Goal: Task Accomplishment & Management: Complete application form

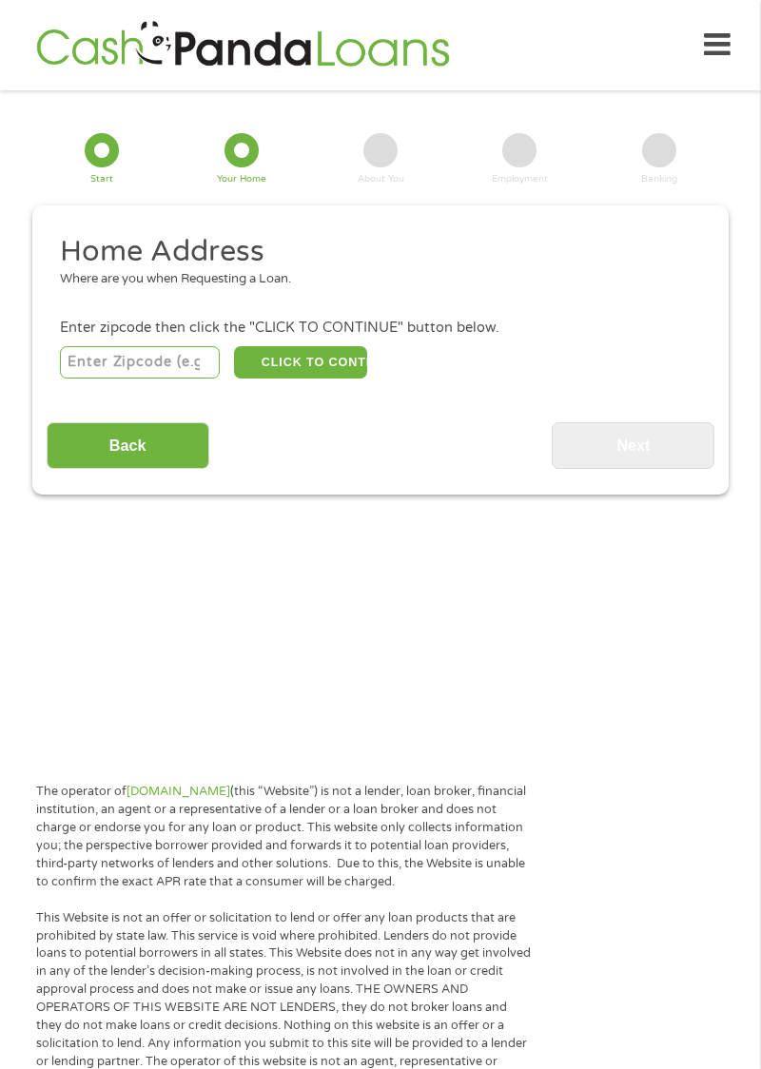
scroll to position [24, 0]
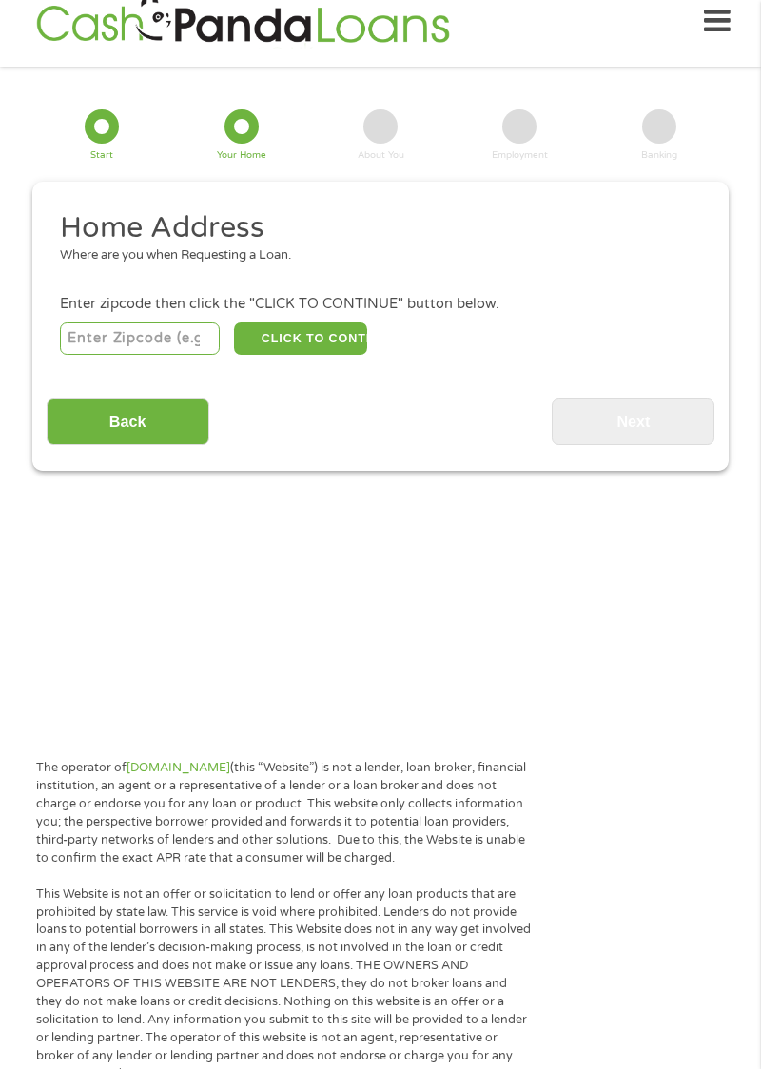
click at [76, 334] on input "number" at bounding box center [140, 339] width 161 height 32
type input "46226"
click at [327, 341] on button "CLICK TO CONTINUE" at bounding box center [300, 339] width 133 height 32
type input "46226"
type input "[GEOGRAPHIC_DATA]"
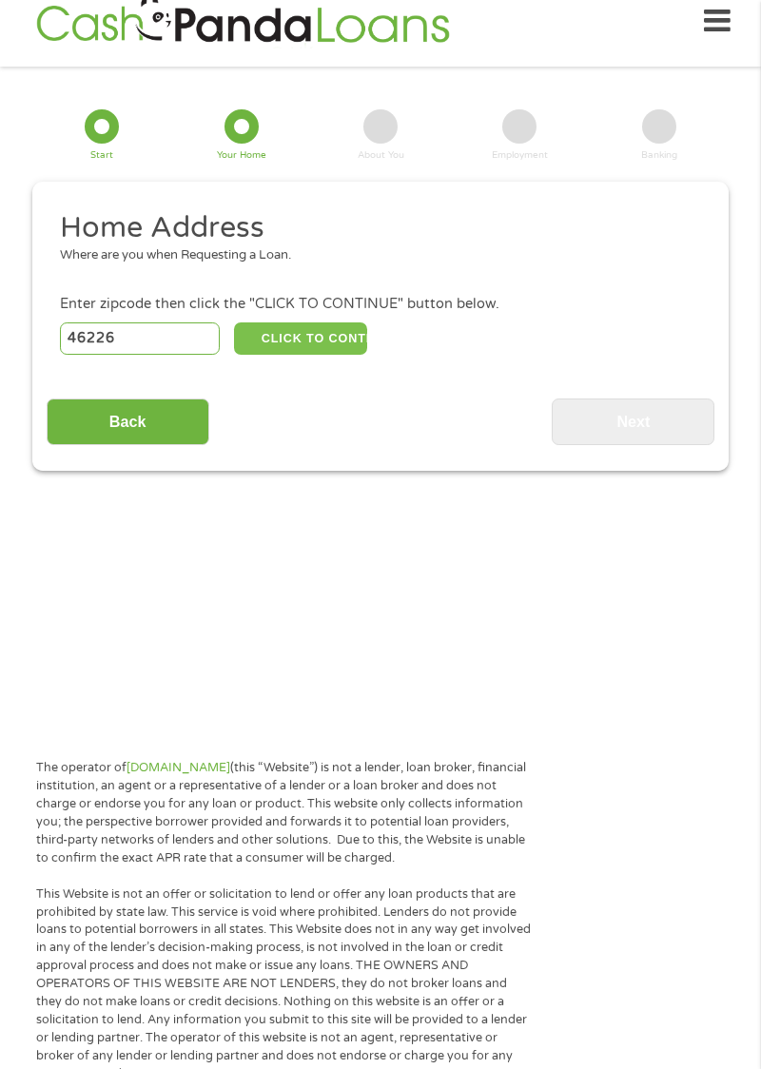
select select "[US_STATE]"
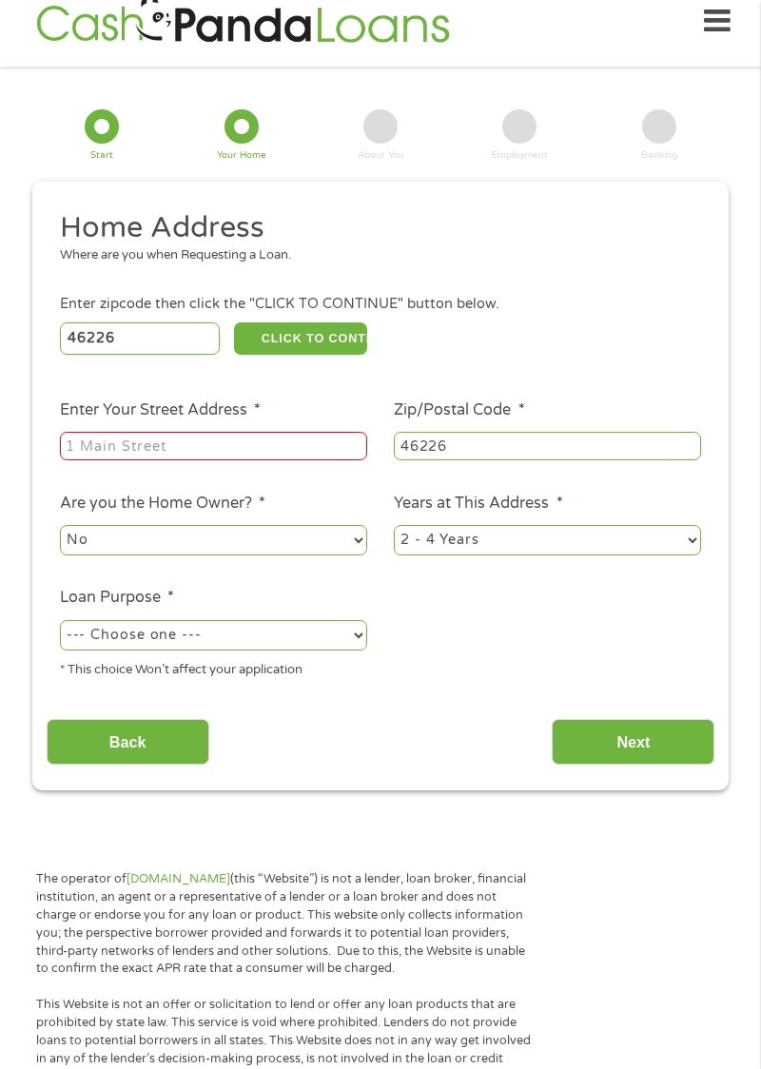
click at [108, 460] on input "Enter Your Street Address *" at bounding box center [213, 446] width 307 height 29
type input "Y"
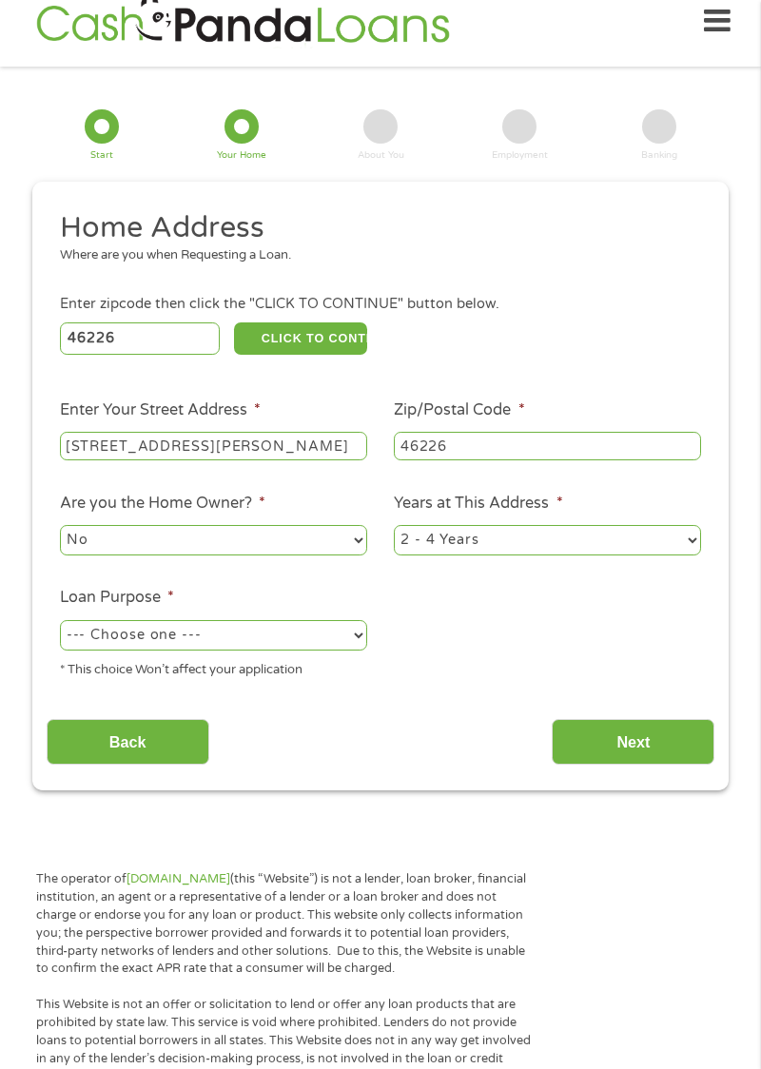
type input "[STREET_ADDRESS][PERSON_NAME]"
click at [338, 634] on select "--- Choose one --- Pay Bills Debt Consolidation Home Improvement Major Purchase…" at bounding box center [213, 635] width 307 height 30
select select "other"
click at [292, 342] on button "CLICK TO CONTINUE" at bounding box center [300, 339] width 133 height 32
click at [660, 750] on input "Next" at bounding box center [633, 742] width 163 height 47
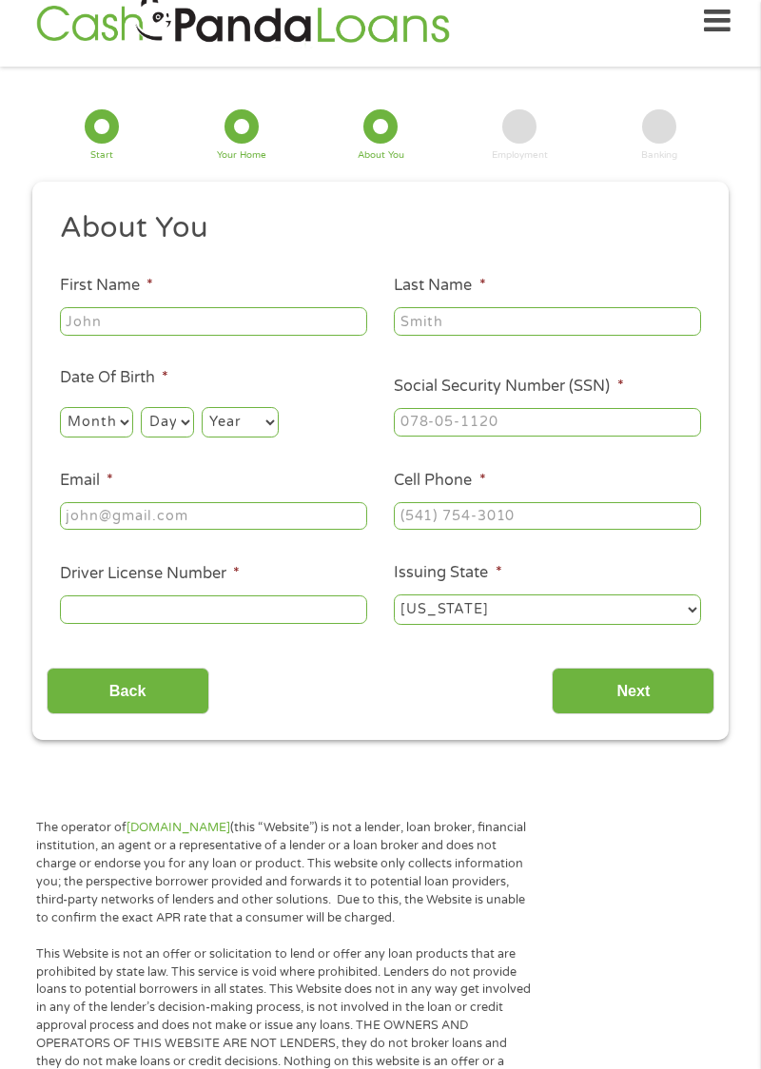
scroll to position [0, 0]
click at [76, 322] on input "First Name *" at bounding box center [213, 321] width 307 height 29
type input "[PERSON_NAME]"
click at [436, 325] on input "Last Name *" at bounding box center [547, 321] width 307 height 29
type input "[PERSON_NAME]"
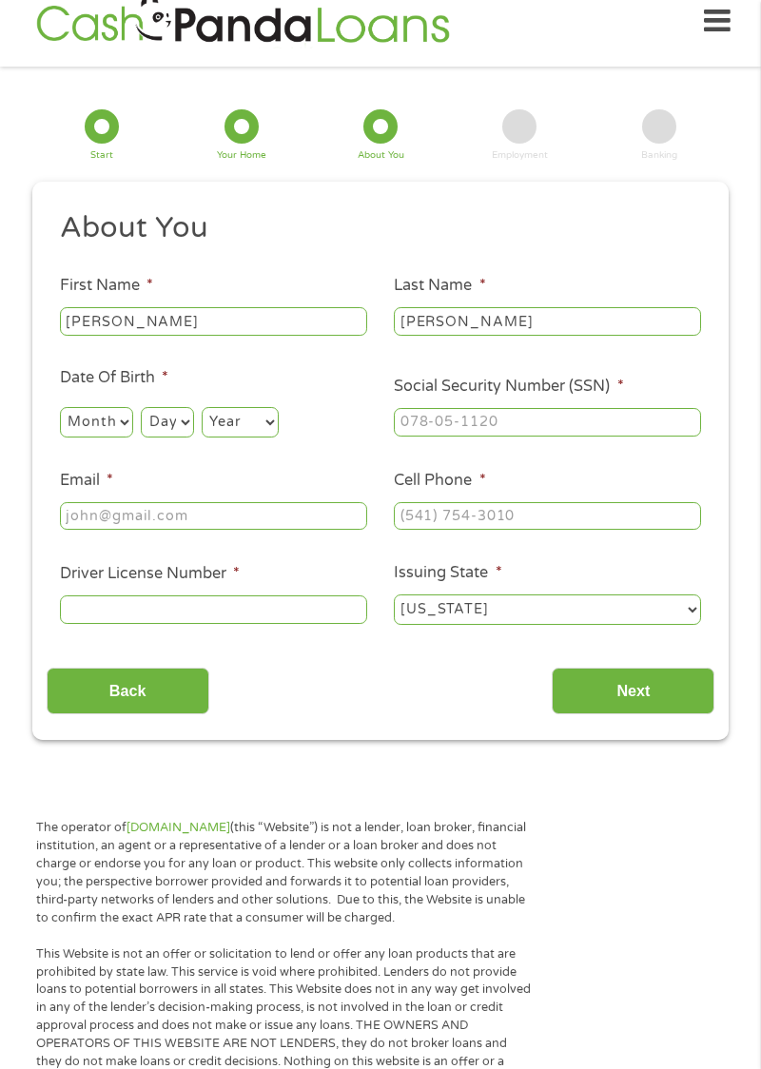
click at [462, 427] on input "Social Security Number (SSN) *" at bounding box center [547, 422] width 307 height 29
type input "312-70-1564"
click at [88, 434] on select "Month 1 2 3 4 5 6 7 8 9 10 11 12" at bounding box center [96, 422] width 73 height 30
select select "5"
click at [157, 419] on select "Day 1 2 3 4 5 6 7 8 9 10 11 12 13 14 15 16 17 18 19 20 21 22 23 24 25 26 27 28 …" at bounding box center [167, 422] width 52 height 30
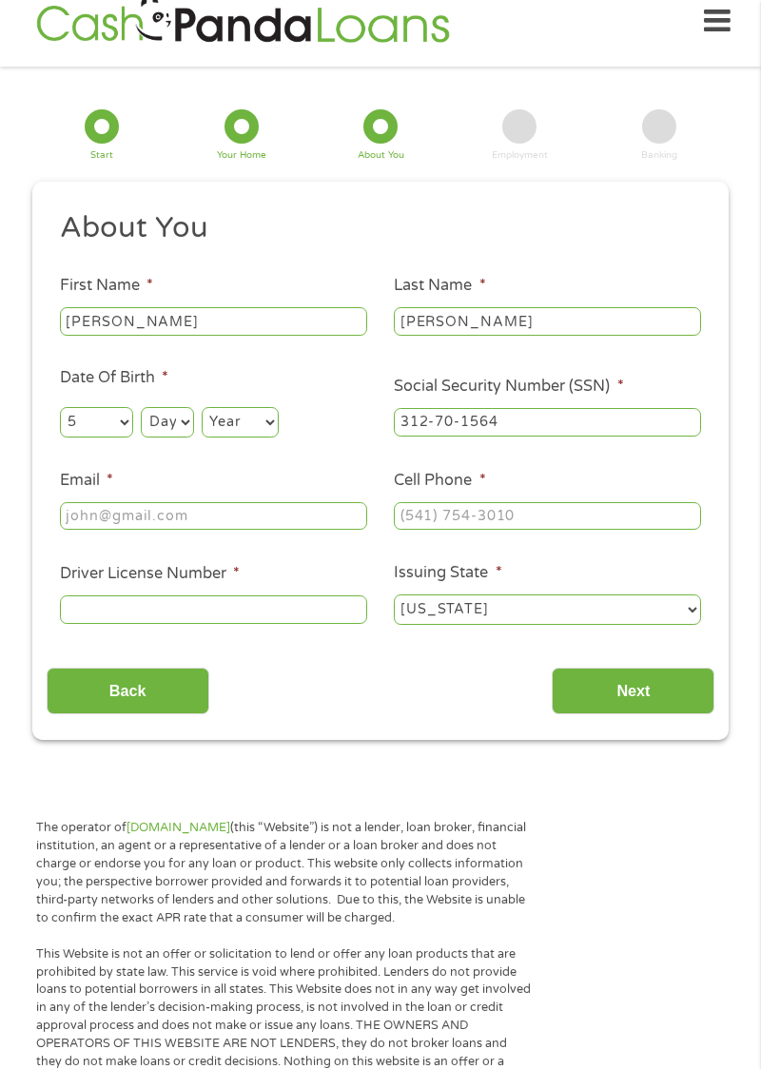
select select "30"
click at [236, 427] on select "Year [DATE] 2006 2005 2004 2003 2002 2001 2000 1999 1998 1997 1996 1995 1994 19…" at bounding box center [240, 422] width 77 height 30
click at [235, 755] on section "1 Start 2 Your Home 3 About You 4 Employment 5 Banking 6 This field is hidden w…" at bounding box center [380, 418] width 761 height 702
click at [251, 409] on select "Year [DATE] 2006 2005 2004 2003 2002 2001 2000 1999 1998 1997 1996 1995 1994 19…" at bounding box center [240, 422] width 77 height 30
select select "1957"
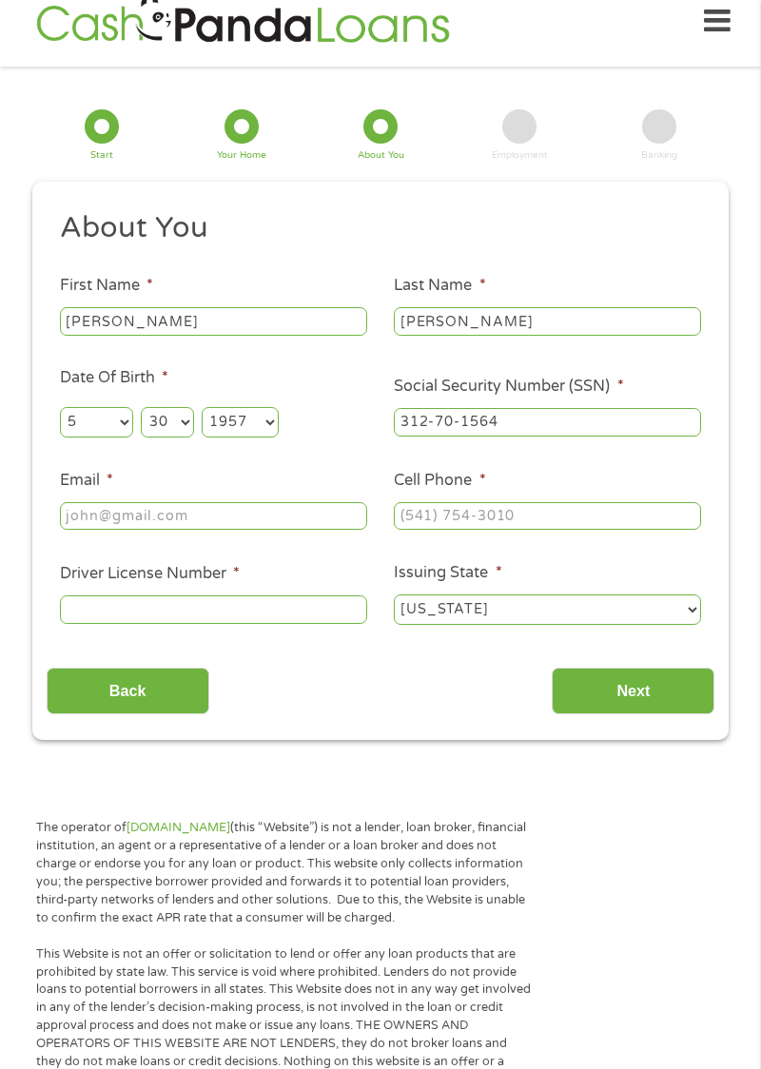
click at [138, 512] on input "Email *" at bounding box center [213, 516] width 307 height 29
type input "[EMAIL_ADDRESS][DOMAIN_NAME]"
click at [113, 613] on input "Driver License Number *" at bounding box center [213, 610] width 307 height 29
type input "8921638637"
click at [482, 519] on input "Cell Phone *" at bounding box center [547, 516] width 307 height 29
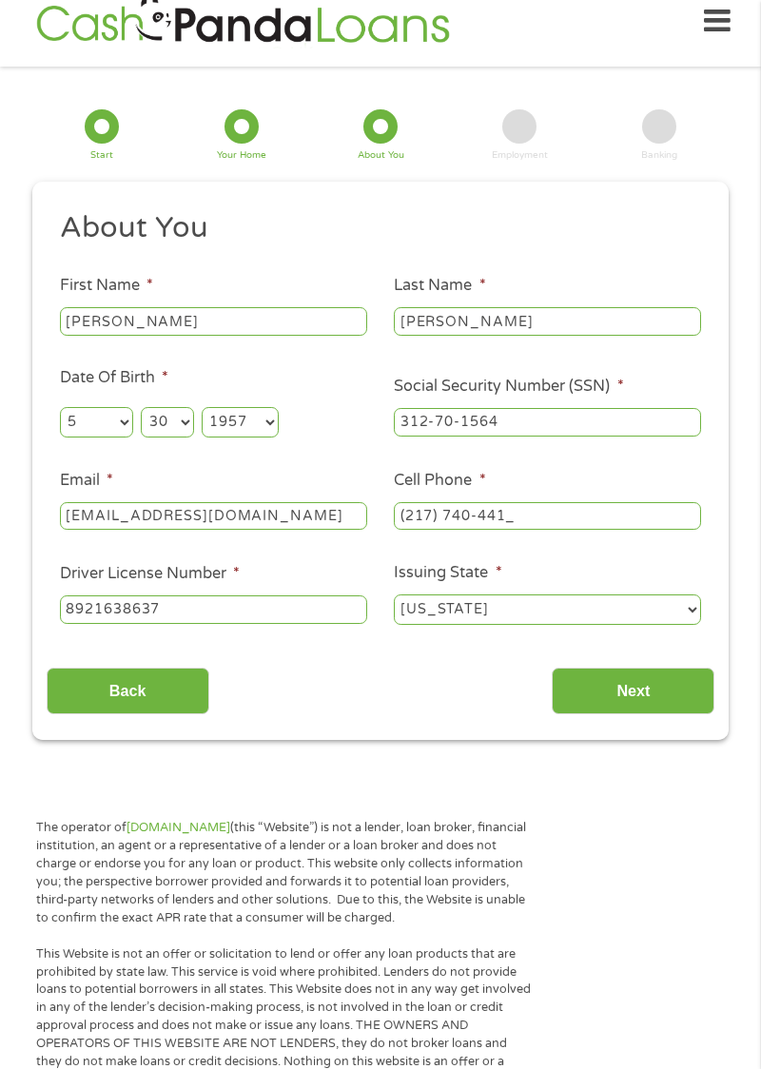
type input "[PHONE_NUMBER]"
click at [634, 683] on input "Next" at bounding box center [633, 691] width 163 height 47
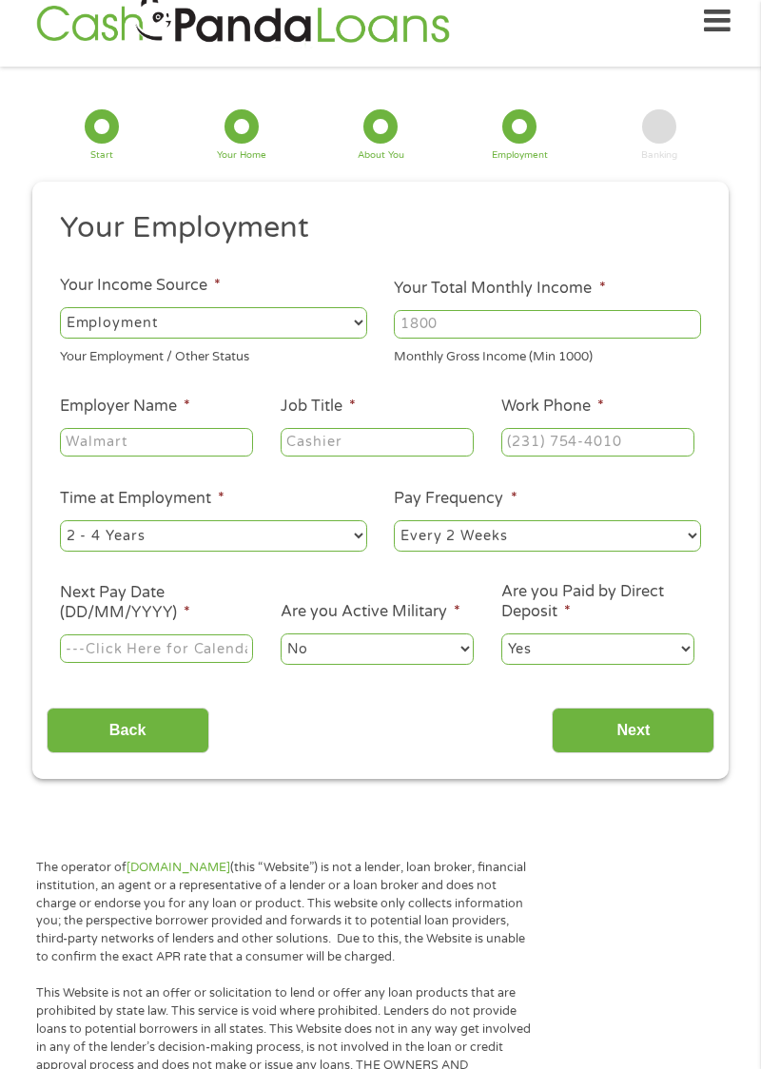
click at [339, 310] on select "--- Choose one --- Employment [DEMOGRAPHIC_DATA] Benefits" at bounding box center [213, 322] width 307 height 30
select select "benefits"
type input "Other"
type input "[PHONE_NUMBER]"
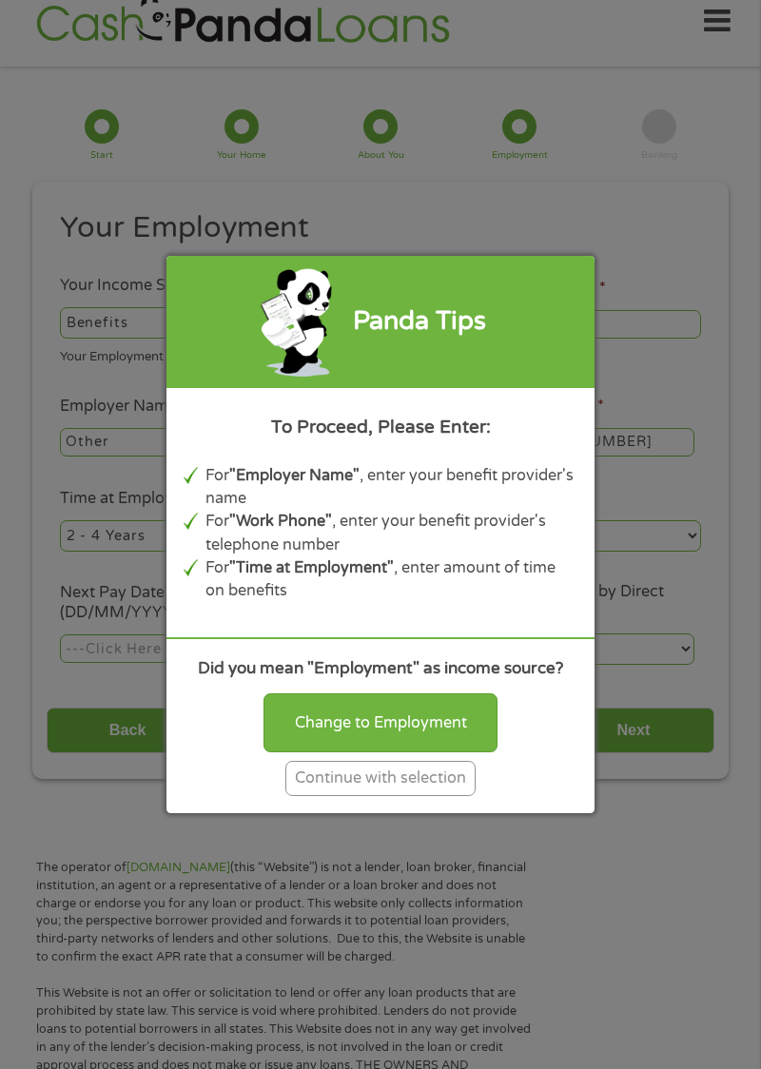
click at [532, 801] on div "Did you mean "Employment" as income source? Change to Employment Continue with …" at bounding box center [380, 725] width 428 height 177
click at [453, 782] on div "Continue with selection" at bounding box center [380, 778] width 190 height 35
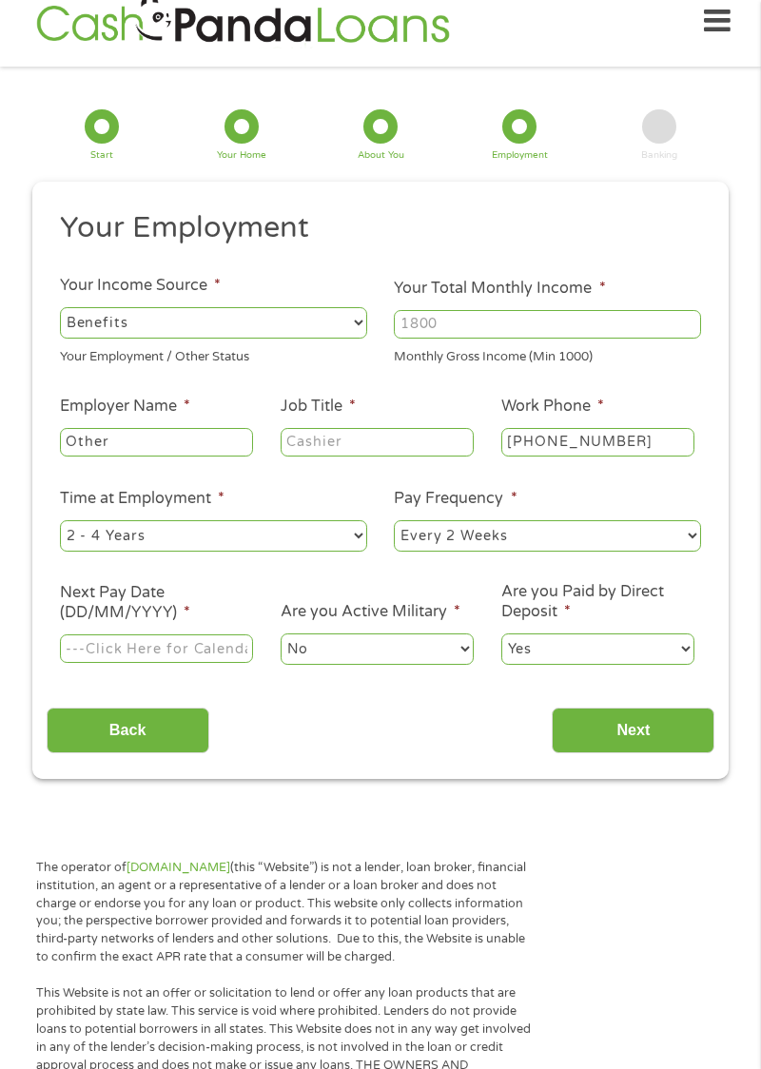
click at [448, 316] on input "Your Total Monthly Income *" at bounding box center [547, 324] width 307 height 29
type input "3000"
click at [158, 438] on input "Other" at bounding box center [156, 442] width 193 height 29
type input "O"
type input "[PERSON_NAME]"
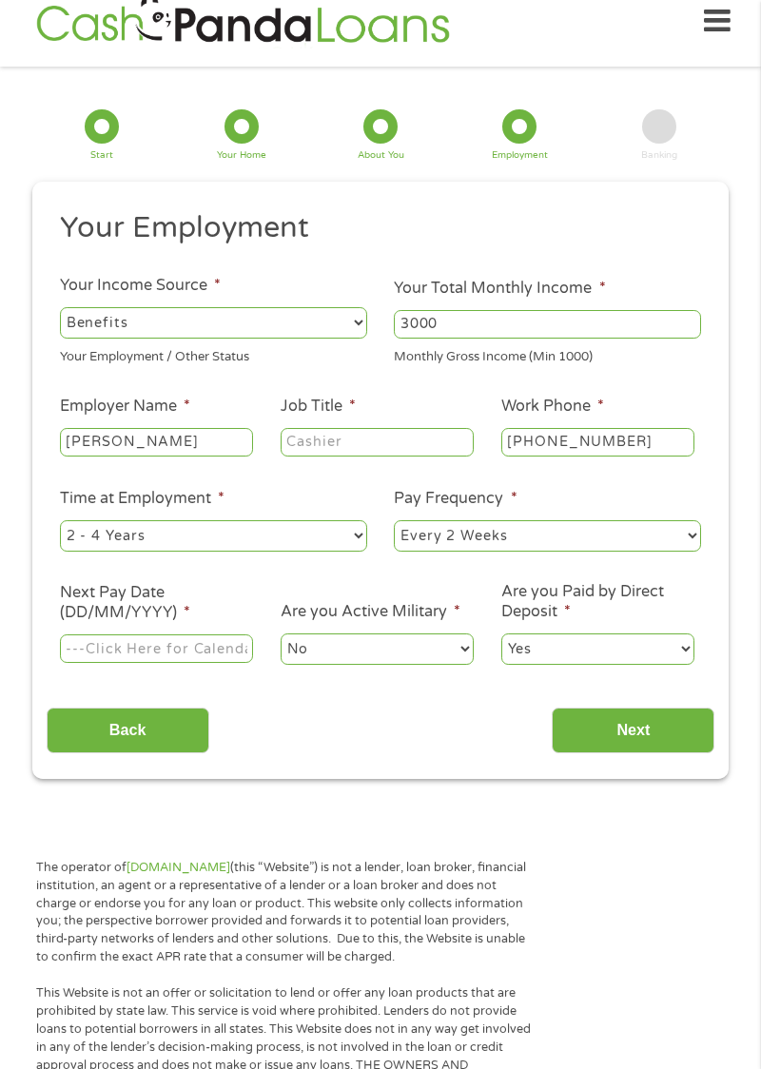
click at [409, 435] on input "Job Title *" at bounding box center [377, 442] width 193 height 29
click at [318, 437] on input "Job Title *" at bounding box center [377, 442] width 193 height 29
type input "Supervisor"
click at [174, 647] on input "Next Pay Date (DD/MM/YYYY) *" at bounding box center [156, 649] width 193 height 29
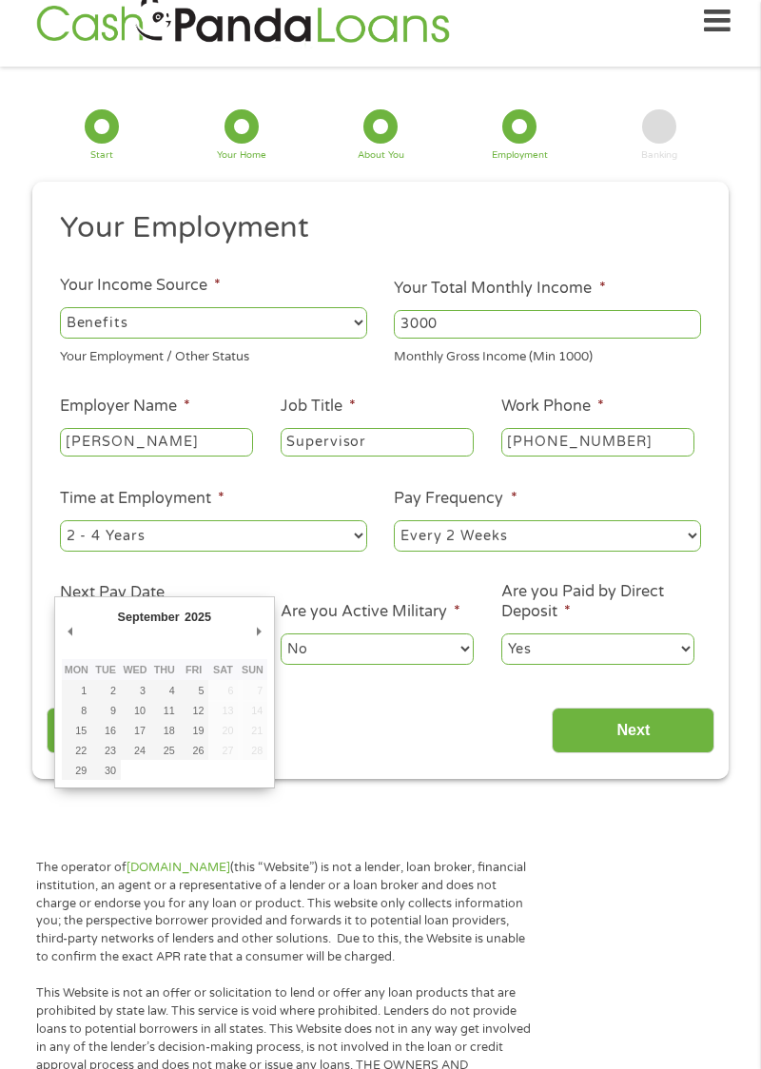
type input "[DATE]"
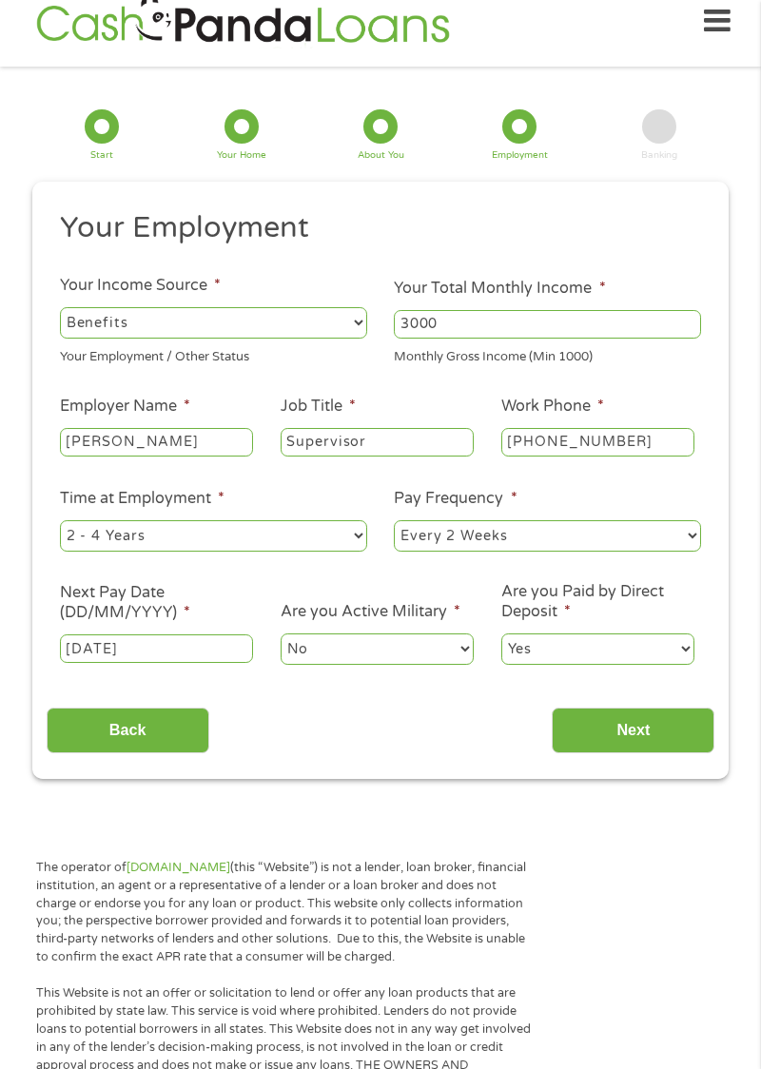
click at [643, 526] on select "--- Choose one --- Every 2 Weeks Every Week Monthly Semi-Monthly" at bounding box center [547, 535] width 307 height 30
select select "monthly"
click at [175, 530] on select "--- Choose one --- 1 Year or less 1 - 2 Years 2 - 4 Years Over 4 Years" at bounding box center [213, 535] width 307 height 30
select select "24months"
click at [641, 737] on input "Next" at bounding box center [633, 731] width 163 height 47
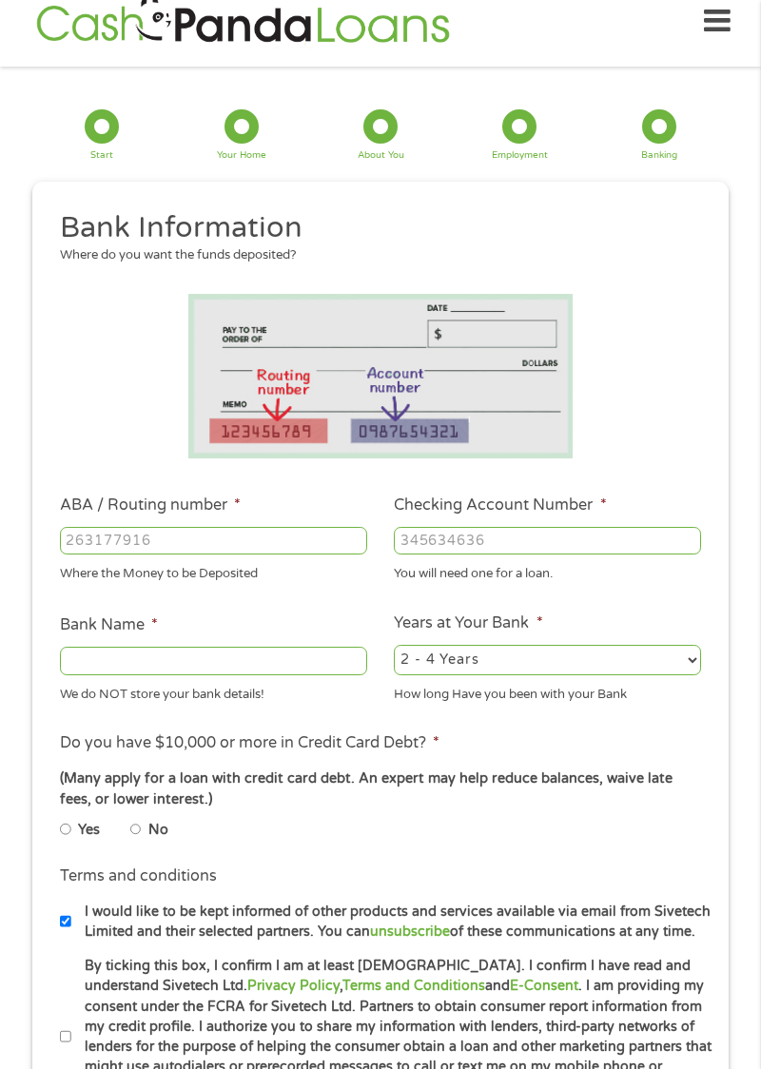
click at [101, 533] on input "ABA / Routing number *" at bounding box center [213, 541] width 307 height 29
type input "074000010"
type input "JPMORGAN CHASE BANK NA"
type input "074000010"
click at [430, 545] on input "Checking Account Number *" at bounding box center [547, 541] width 307 height 29
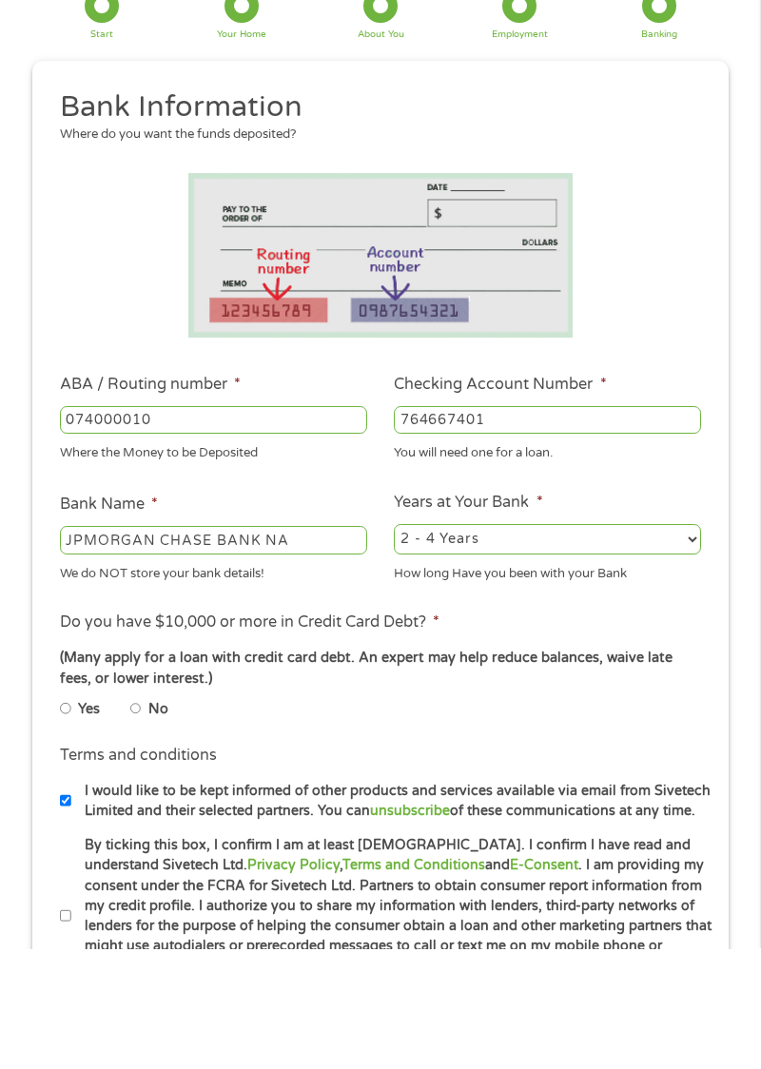
scroll to position [24, 0]
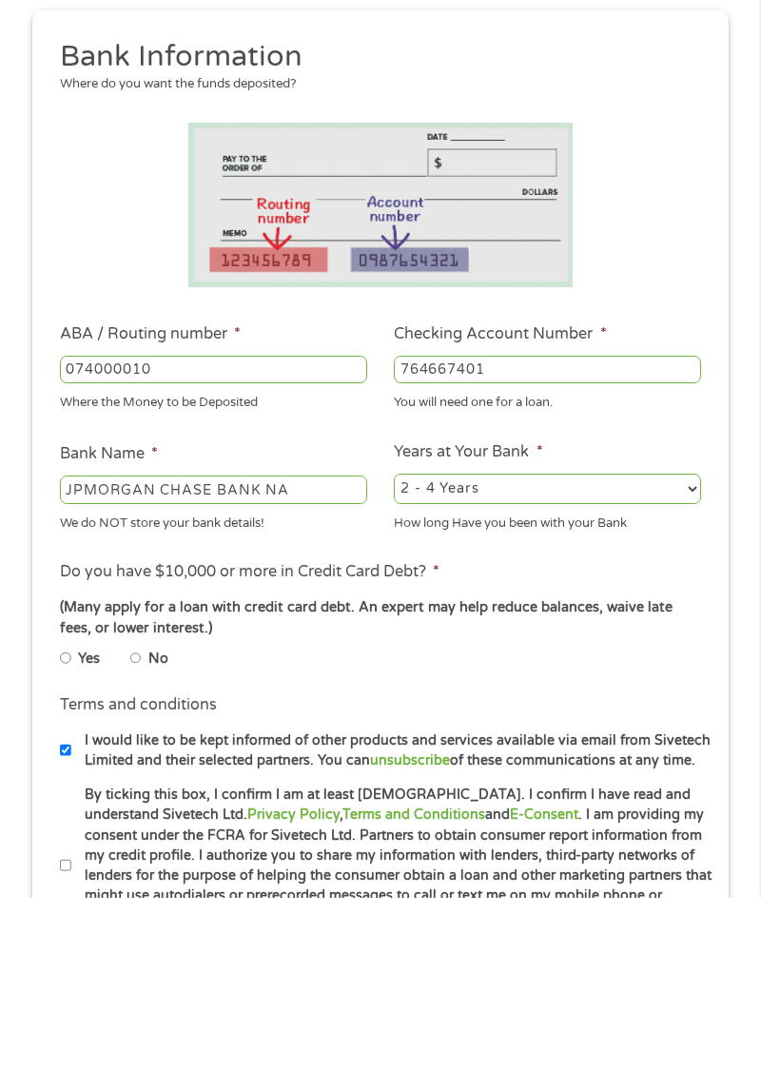
type input "764667401"
click at [695, 653] on select "2 - 4 Years 6 - 12 Months 1 - 2 Years Over 4 Years" at bounding box center [547, 660] width 307 height 30
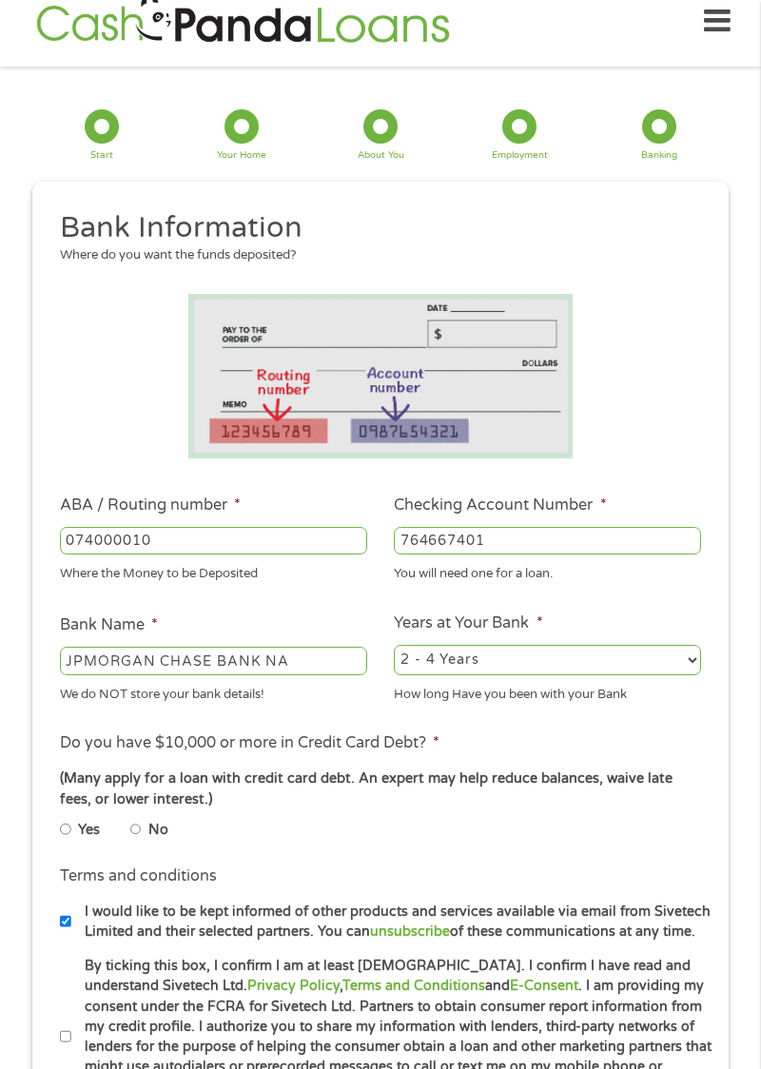
select select "24months"
click at [161, 828] on label "No" at bounding box center [158, 830] width 20 height 21
click at [142, 828] on input "No" at bounding box center [135, 829] width 11 height 23
radio input "true"
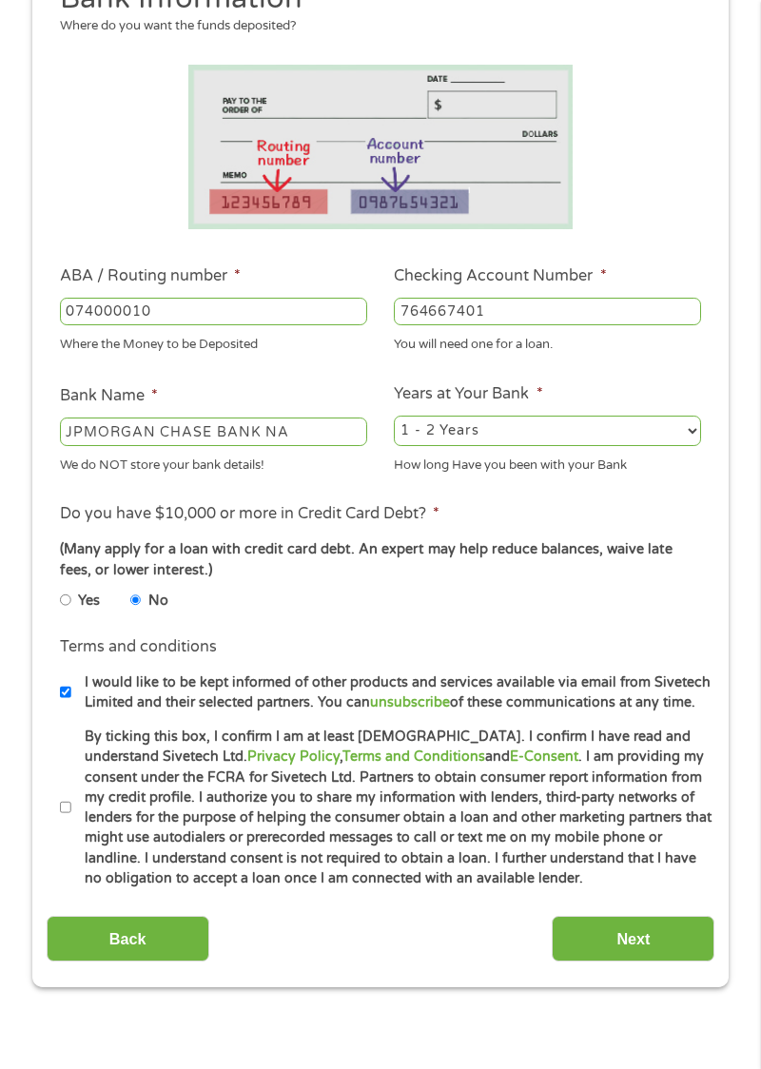
scroll to position [254, 0]
click at [51, 837] on li "Terms and conditions * By ticking this box, I confirm I am at least [DEMOGRAPHI…" at bounding box center [381, 807] width 669 height 162
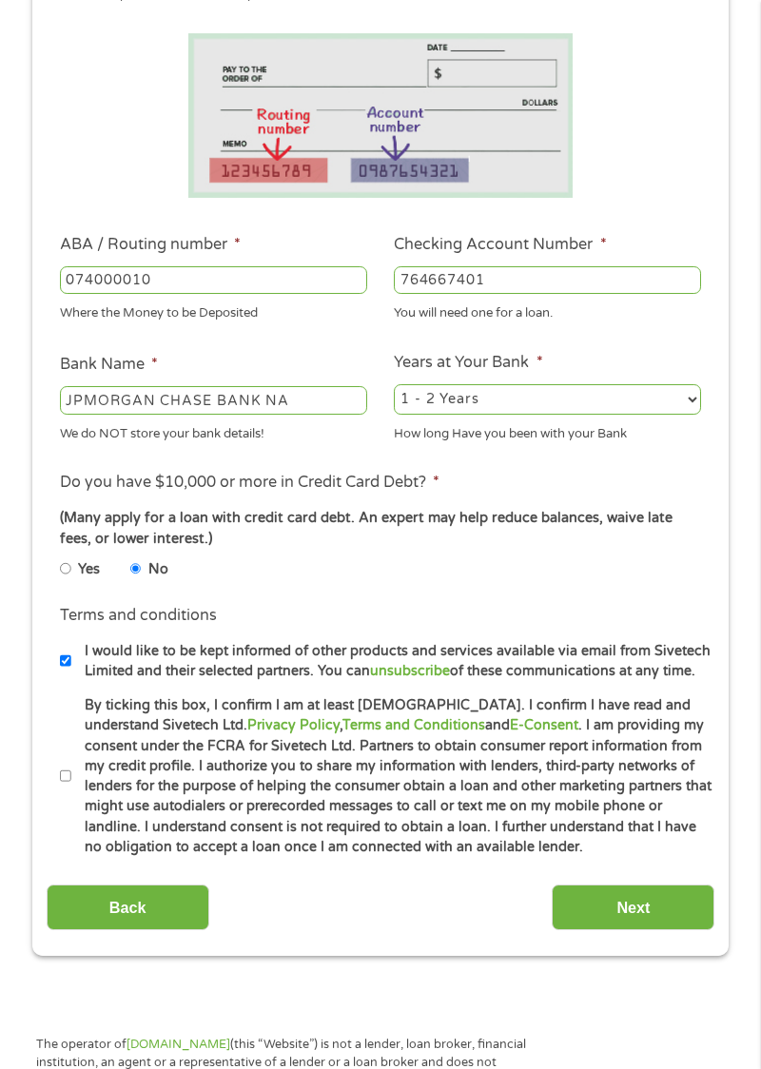
scroll to position [285, 0]
click at [70, 768] on input "By ticking this box, I confirm I am at least [DEMOGRAPHIC_DATA]. I confirm I ha…" at bounding box center [65, 775] width 11 height 23
click at [63, 787] on input "By ticking this box, I confirm I am at least [DEMOGRAPHIC_DATA]. I confirm I ha…" at bounding box center [65, 775] width 11 height 23
checkbox input "false"
click at [648, 910] on input "Next" at bounding box center [633, 907] width 163 height 47
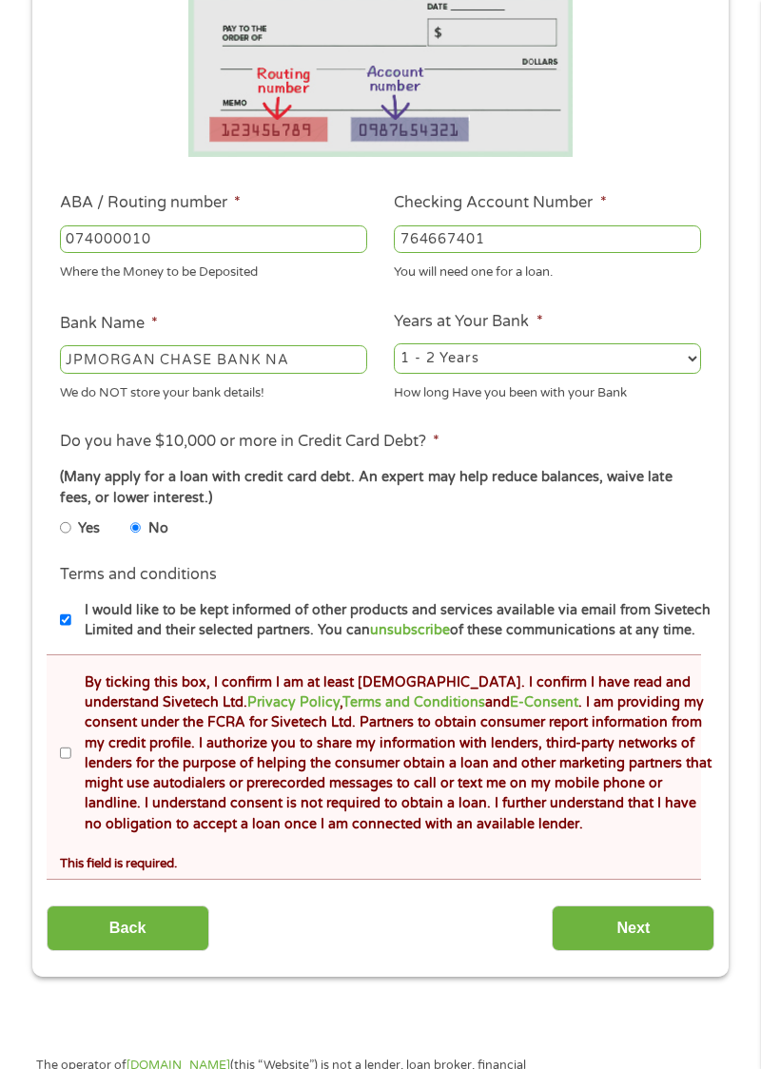
scroll to position [401, 0]
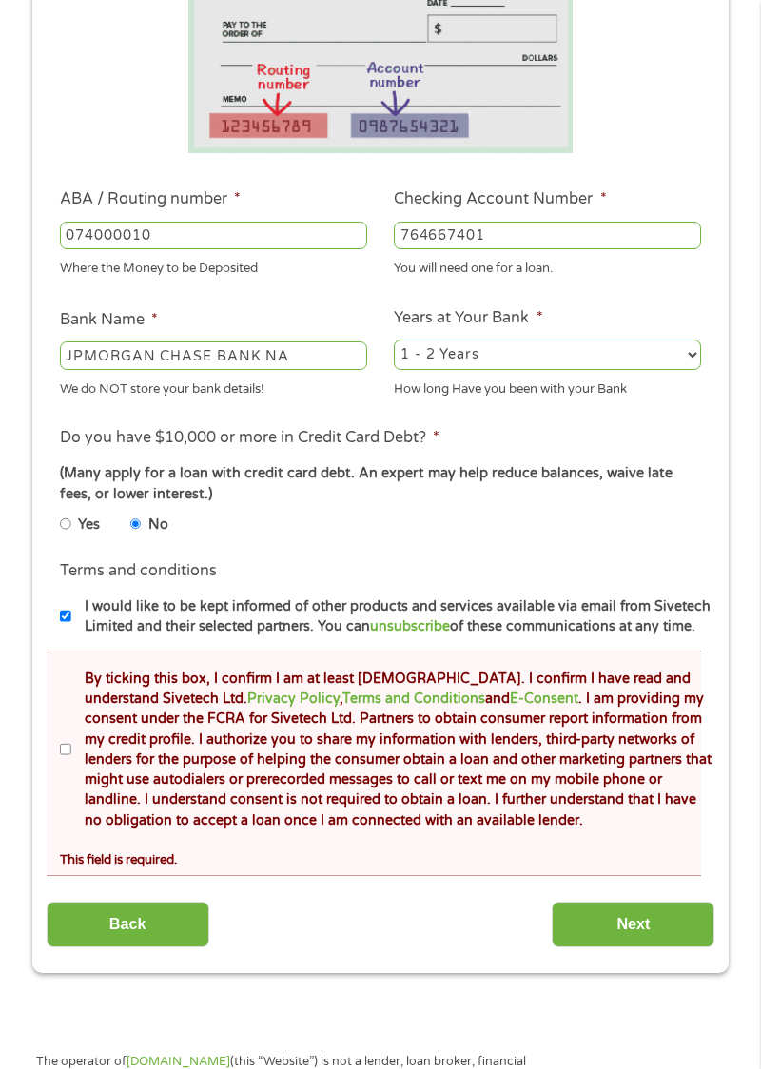
click at [60, 759] on input "By ticking this box, I confirm I am at least [DEMOGRAPHIC_DATA]. I confirm I ha…" at bounding box center [65, 749] width 11 height 23
checkbox input "true"
click at [647, 925] on input "Next" at bounding box center [633, 925] width 163 height 47
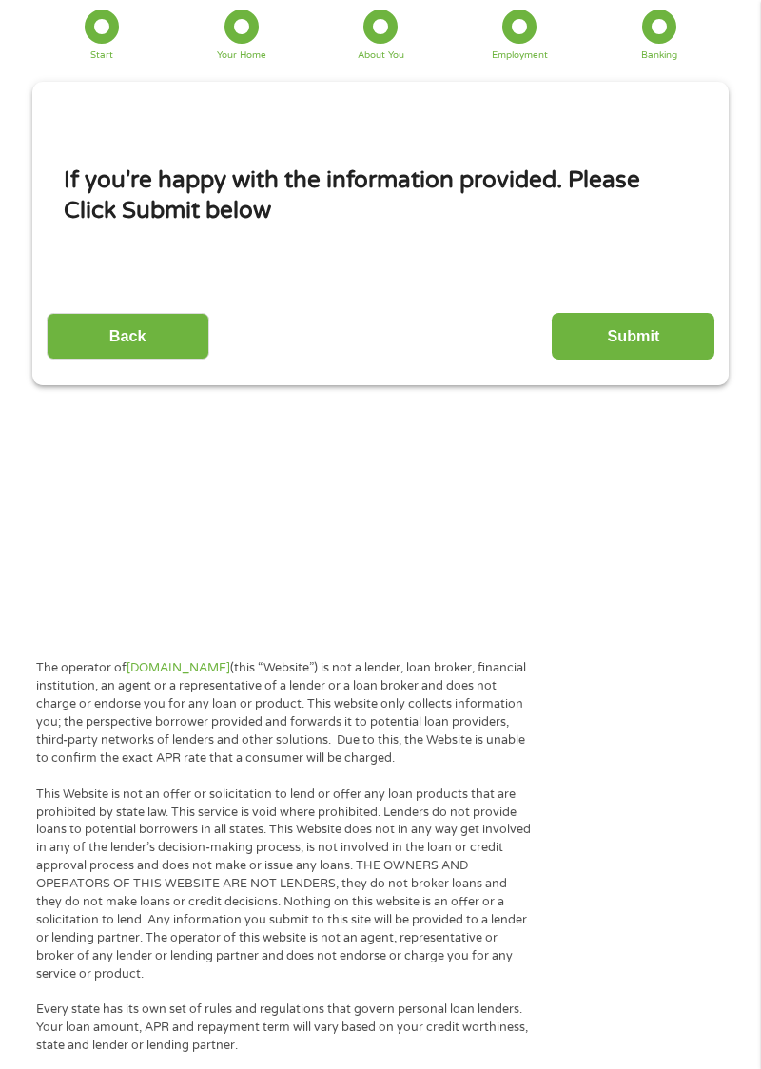
scroll to position [24, 0]
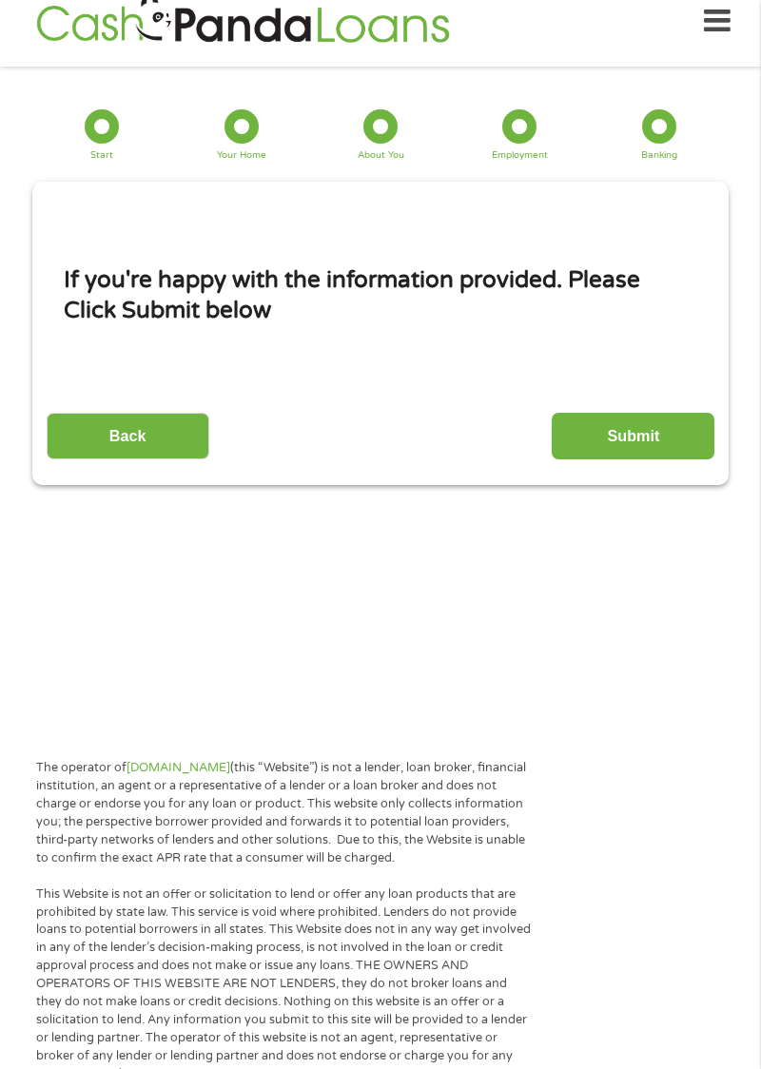
click at [620, 436] on input "Submit" at bounding box center [633, 436] width 163 height 47
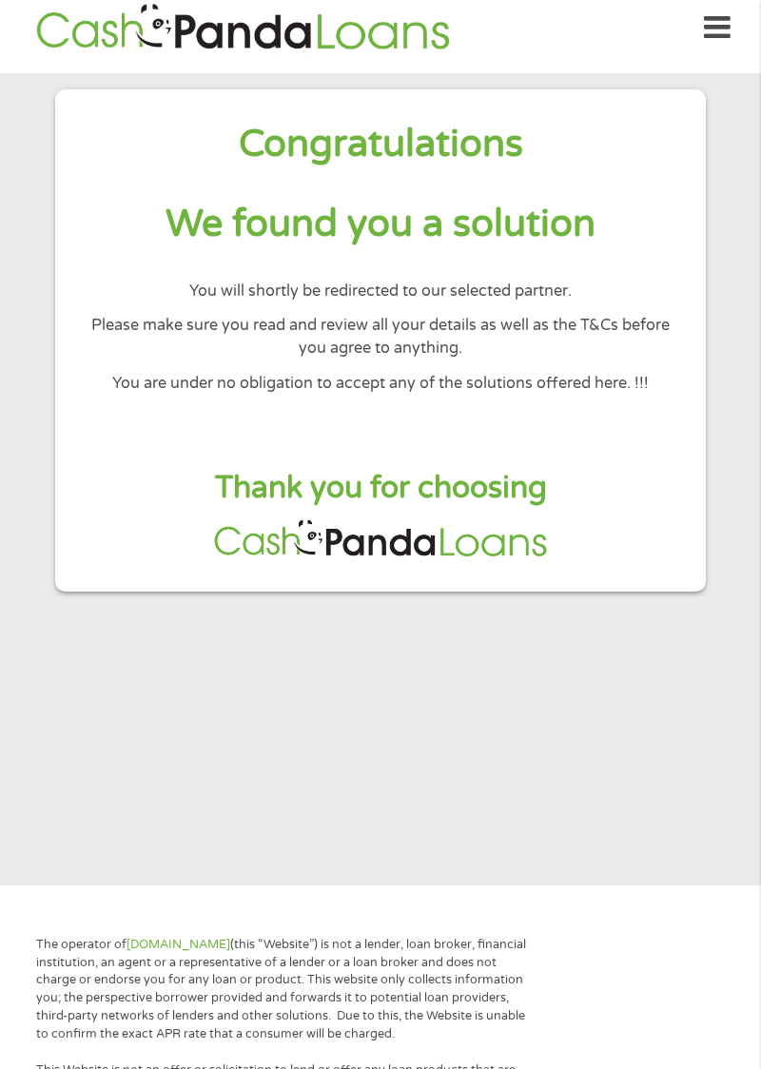
scroll to position [0, 0]
